Goal: Check status: Check status

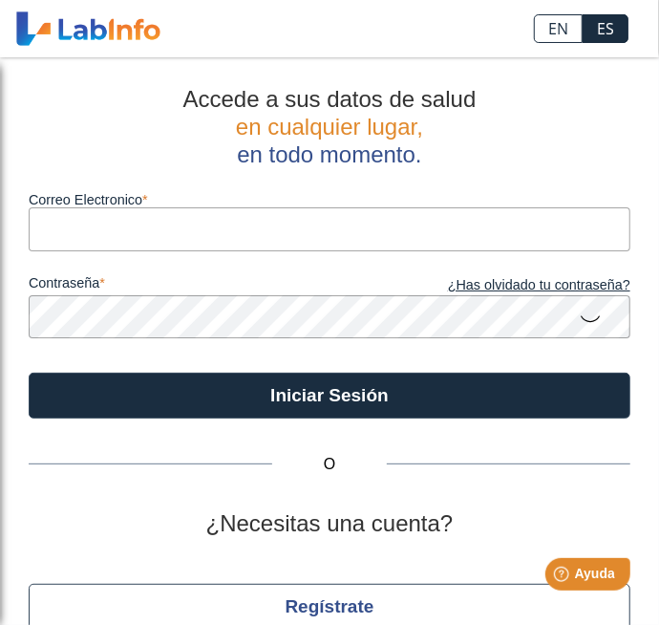
click at [160, 227] on input "Correo Electronico" at bounding box center [330, 228] width 602 height 43
type input "[EMAIL_ADDRESS][DOMAIN_NAME]"
click at [29, 373] on button "Iniciar Sesión" at bounding box center [330, 396] width 602 height 46
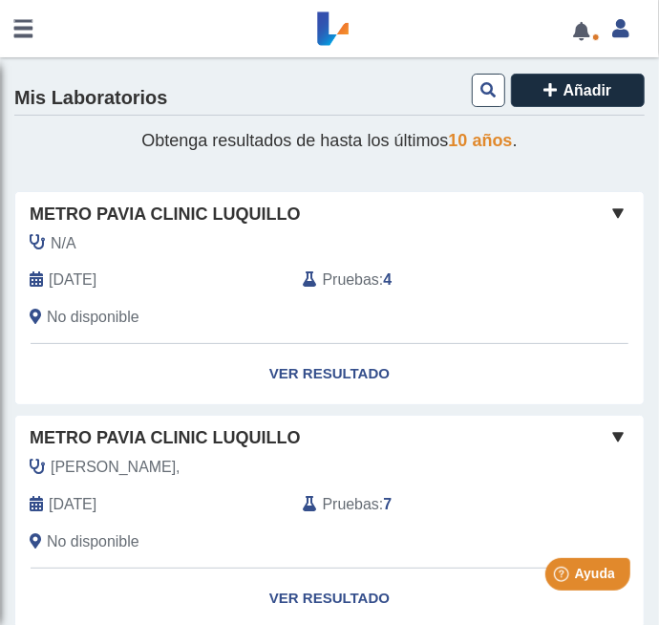
click at [341, 283] on span "Pruebas" at bounding box center [351, 280] width 56 height 23
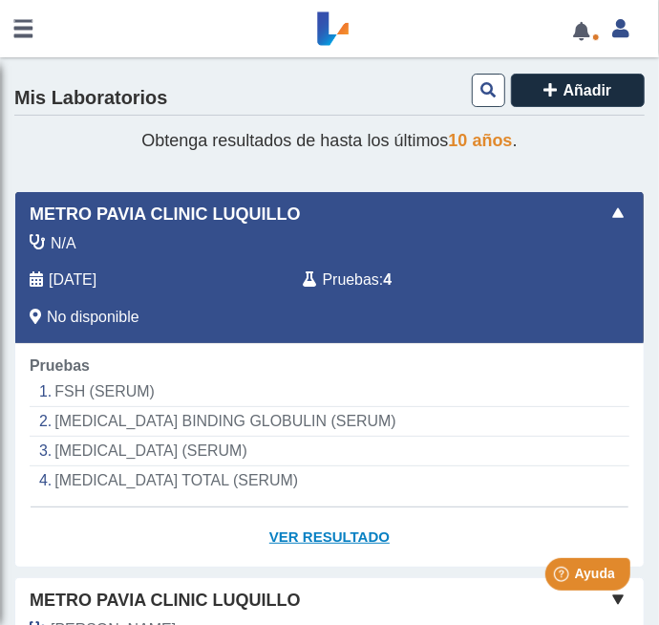
click at [334, 530] on link "Ver Resultado" at bounding box center [329, 537] width 629 height 60
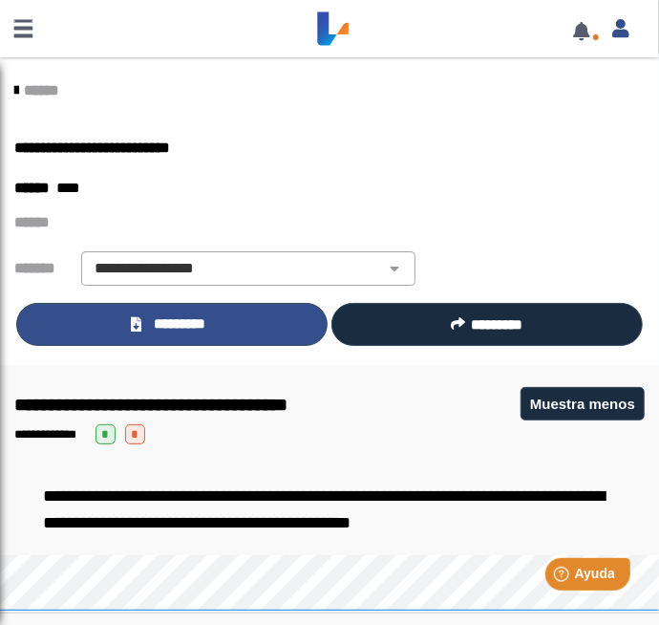
click at [170, 329] on span "*********" at bounding box center [180, 324] width 66 height 22
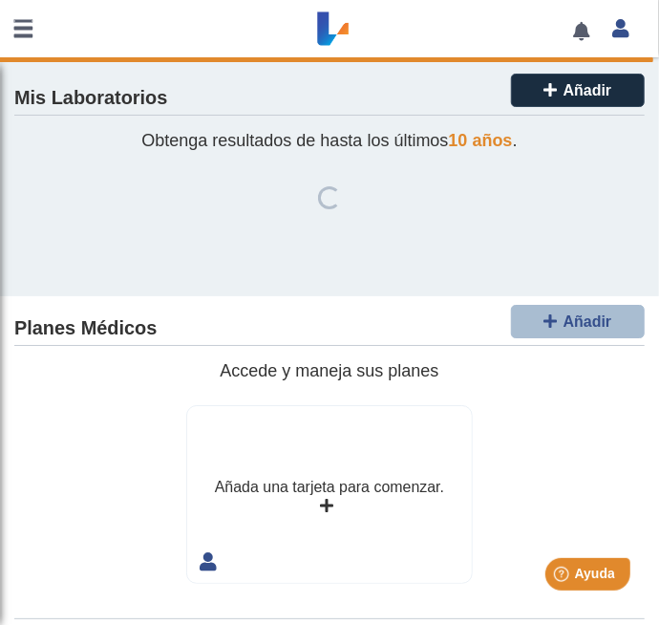
scroll to position [11, 0]
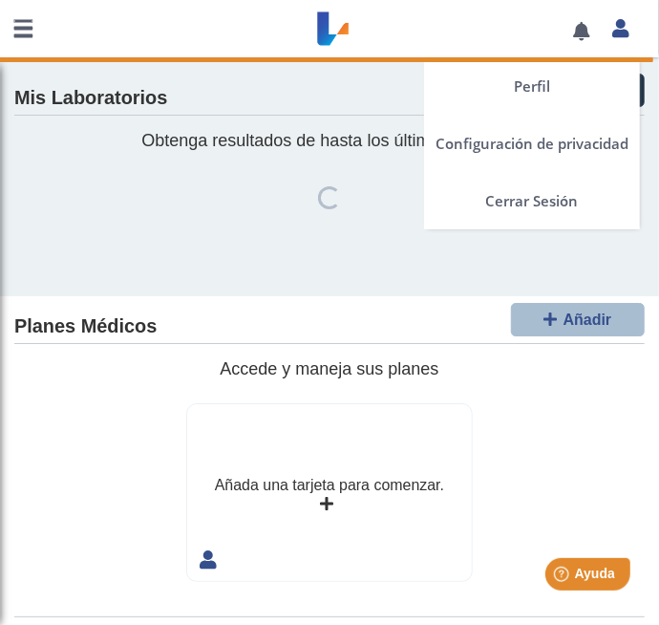
click at [630, 34] on link at bounding box center [620, 25] width 39 height 25
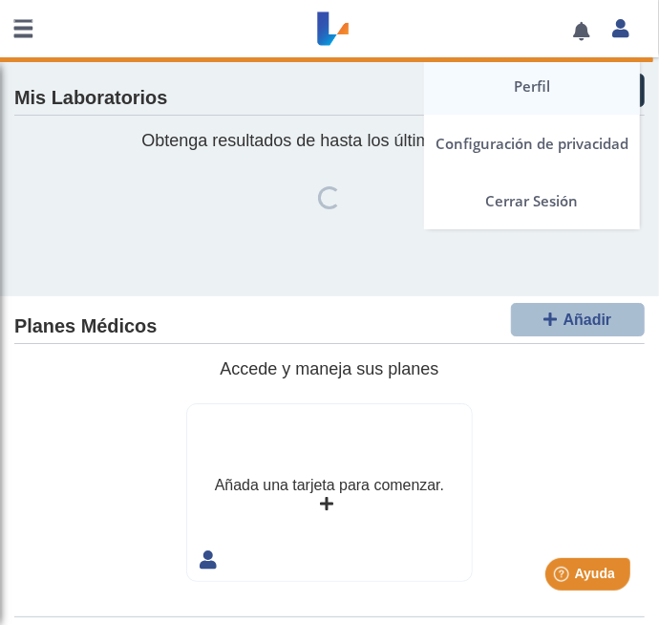
click at [541, 107] on link "Perfil" at bounding box center [532, 85] width 216 height 57
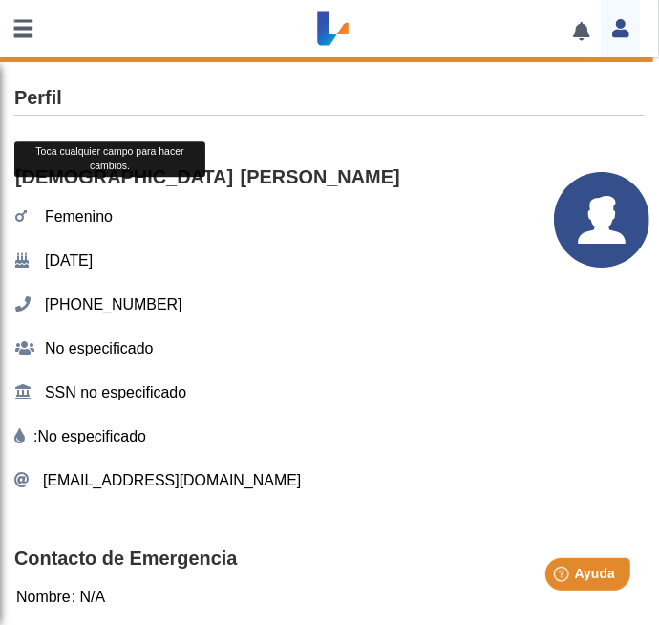
click at [19, 31] on link at bounding box center [23, 28] width 46 height 57
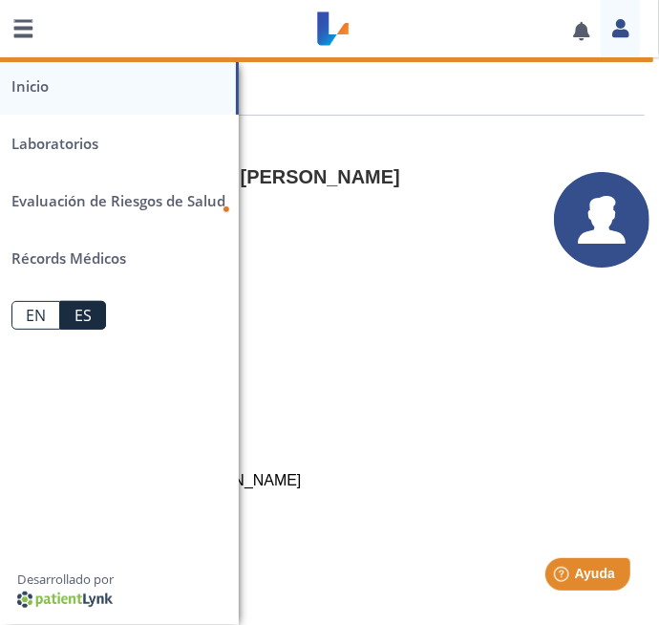
click at [37, 82] on link "Inicio" at bounding box center [119, 85] width 239 height 57
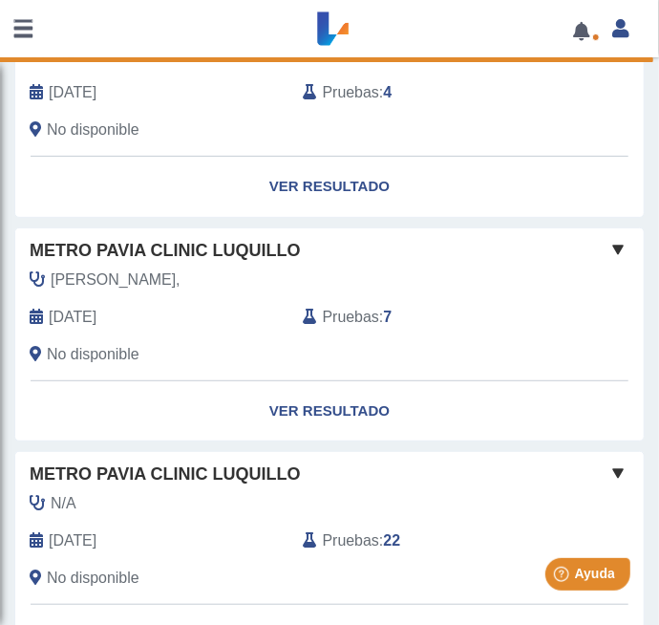
scroll to position [187, 0]
